Goal: Task Accomplishment & Management: Use online tool/utility

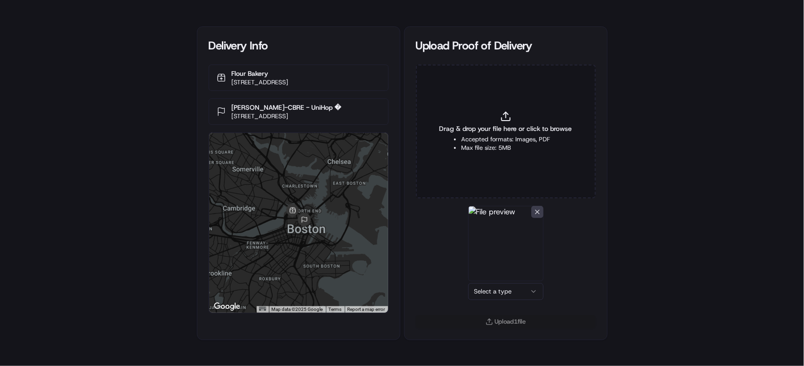
click at [502, 290] on html "Delivery Info Flour Bakery 209 Cambridge St, Boston, MA 02114, USA Shanice Hill…" at bounding box center [402, 183] width 804 height 366
click at [503, 324] on button "Upload 1 file" at bounding box center [506, 321] width 180 height 13
